Goal: Entertainment & Leisure: Consume media (video, audio)

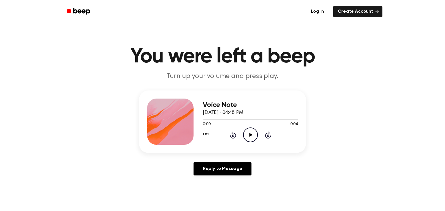
click at [256, 136] on icon "Play Audio" at bounding box center [250, 135] width 15 height 15
click at [256, 135] on icon "Play Audio" at bounding box center [250, 135] width 15 height 15
click at [250, 136] on icon at bounding box center [250, 135] width 3 height 4
click at [253, 136] on icon "Play Audio" at bounding box center [250, 135] width 15 height 15
click at [251, 138] on icon "Play Audio" at bounding box center [250, 135] width 15 height 15
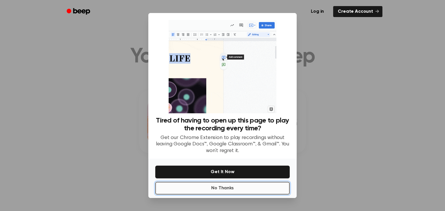
click at [254, 193] on button "No Thanks" at bounding box center [222, 188] width 134 height 13
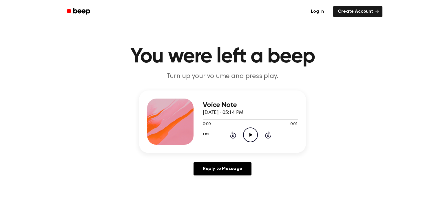
click at [245, 133] on icon "Play Audio" at bounding box center [250, 135] width 15 height 15
